Goal: Transaction & Acquisition: Purchase product/service

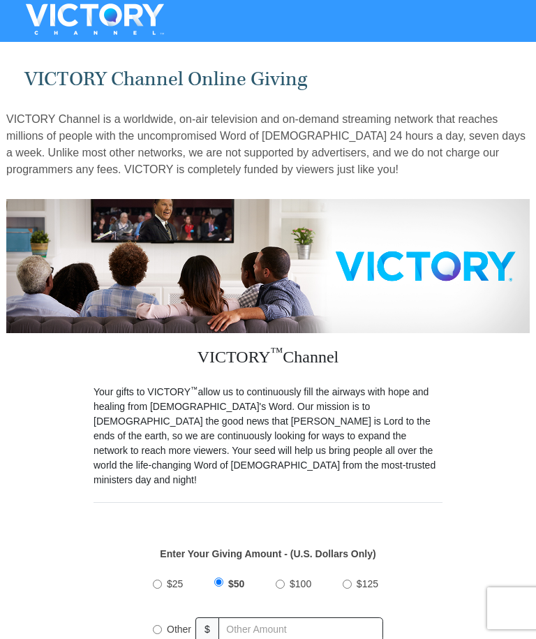
click at [279, 580] on input "$100" at bounding box center [280, 584] width 9 height 9
radio input "true"
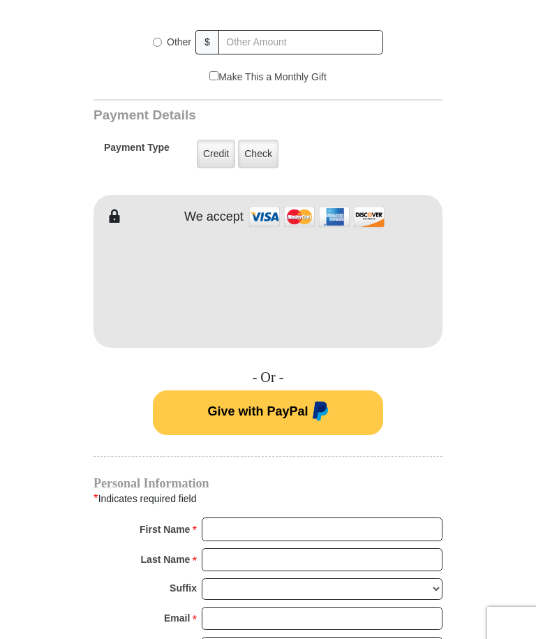
scroll to position [609, 0]
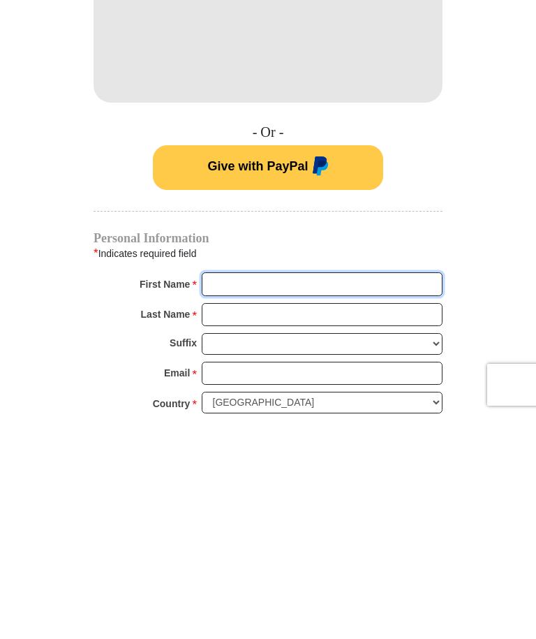
click at [318, 496] on input "First Name *" at bounding box center [322, 508] width 241 height 24
type input "[PERSON_NAME]"
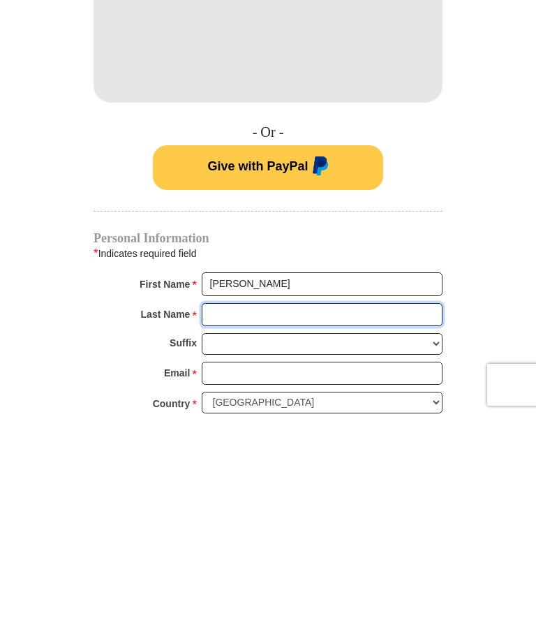
click at [283, 526] on input "Last Name *" at bounding box center [322, 538] width 241 height 24
type input "Hall"
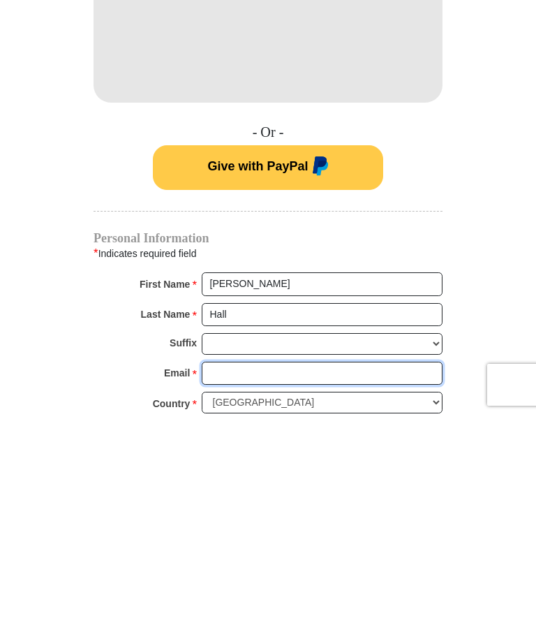
click at [266, 585] on input "Email *" at bounding box center [322, 597] width 241 height 24
type input "[EMAIL_ADDRESS][DOMAIN_NAME]"
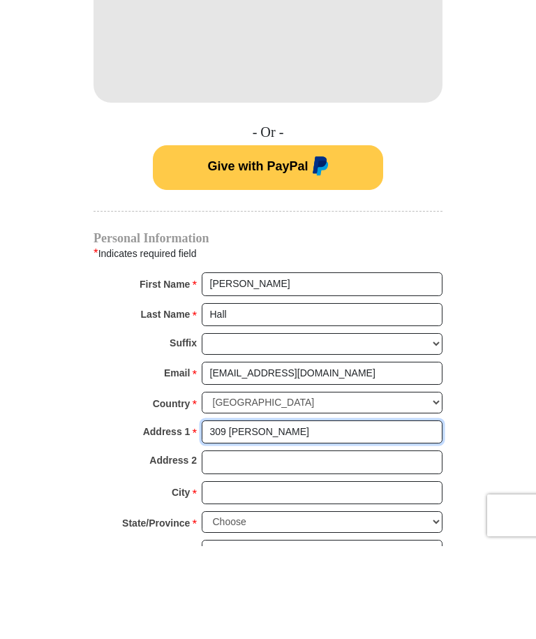
scroll to position [741, 0]
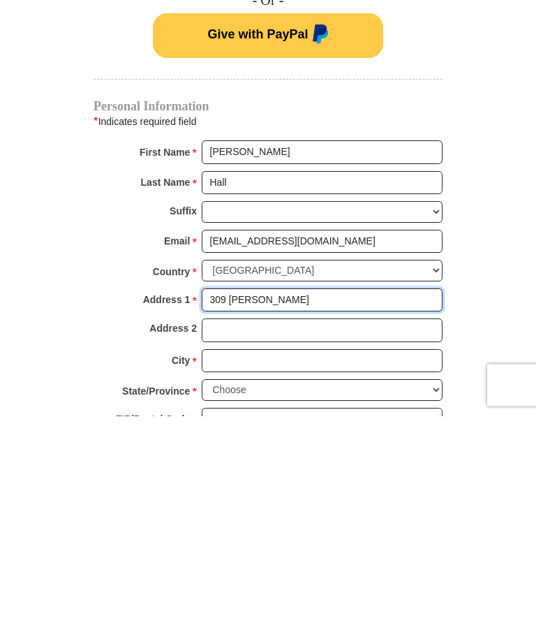
type input "309 [PERSON_NAME]"
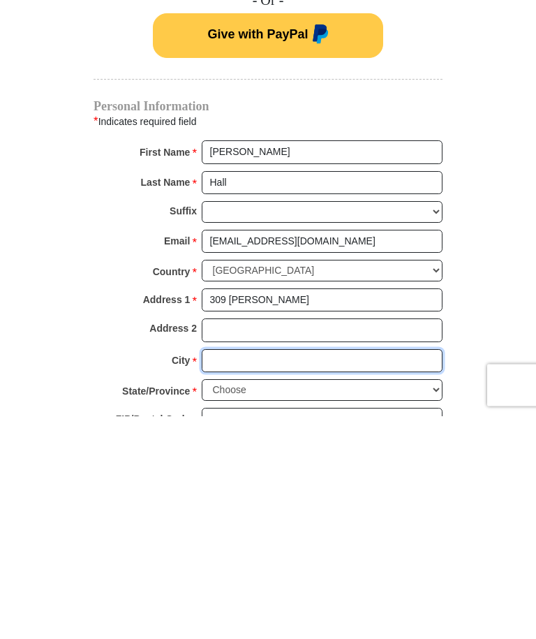
click at [318, 573] on input "City *" at bounding box center [322, 585] width 241 height 24
type input "[GEOGRAPHIC_DATA]"
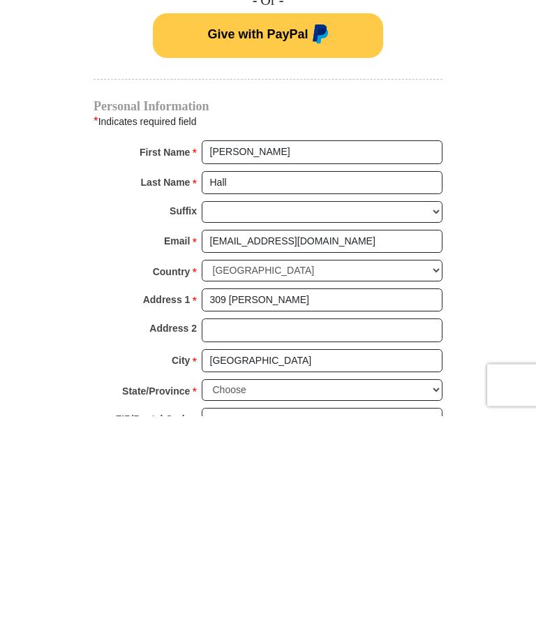
click at [434, 603] on select "Choose [US_STATE] [US_STATE] [US_STATE] [US_STATE] [US_STATE] Armed Forces Amer…" at bounding box center [322, 614] width 241 height 22
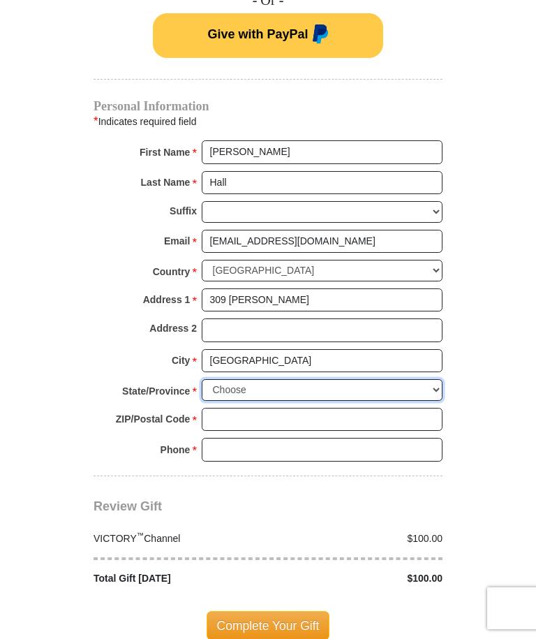
select select "NC"
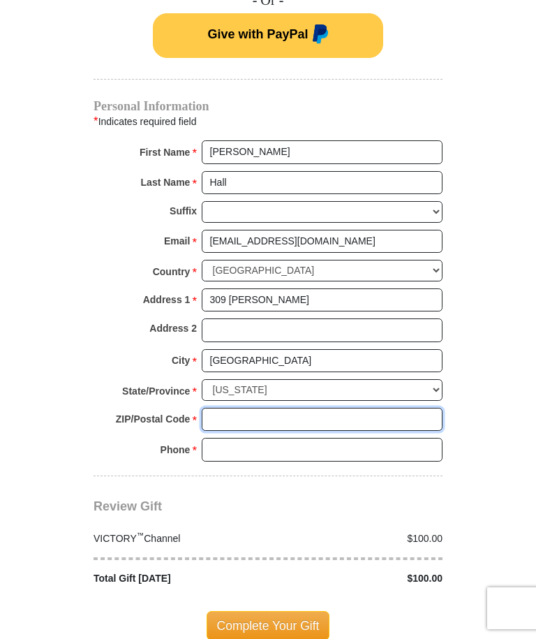
click at [281, 408] on input "ZIP/Postal Code *" at bounding box center [322, 420] width 241 height 24
type input "28670"
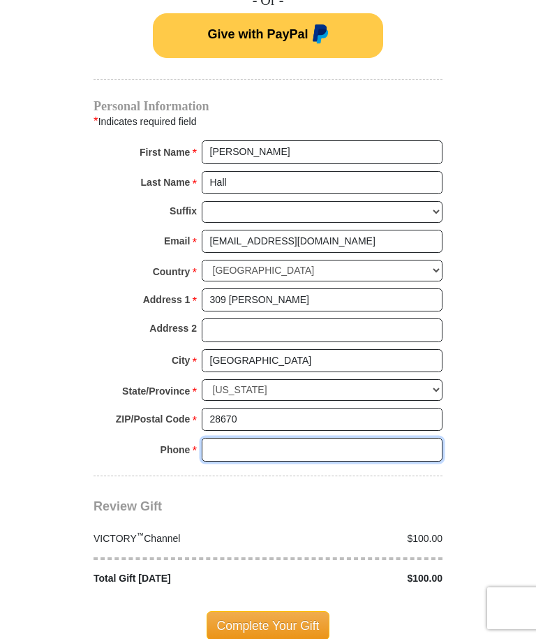
click at [297, 438] on input "Phone * *" at bounding box center [322, 450] width 241 height 24
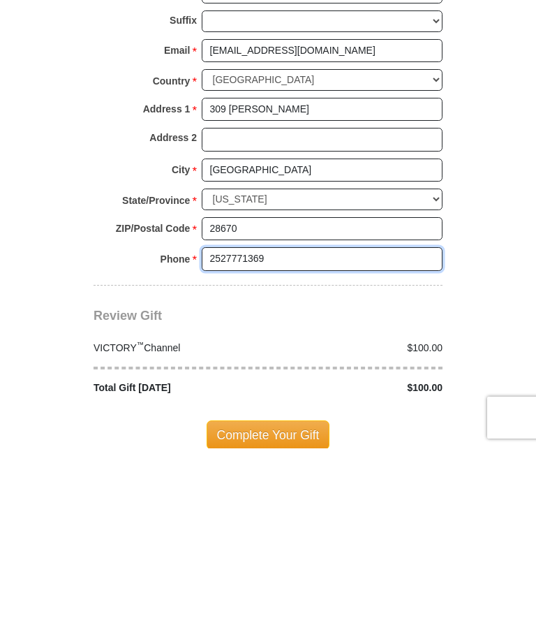
type input "2527771369"
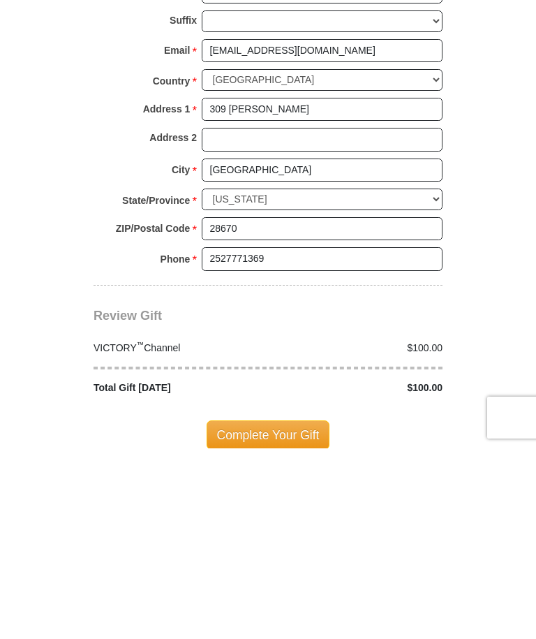
click at [278, 611] on span "Complete Your Gift" at bounding box center [269, 625] width 124 height 29
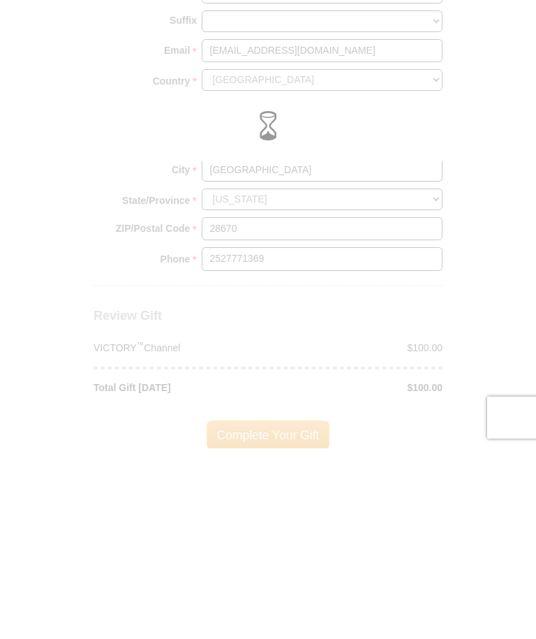
scroll to position [1155, 0]
